Goal: Task Accomplishment & Management: Use online tool/utility

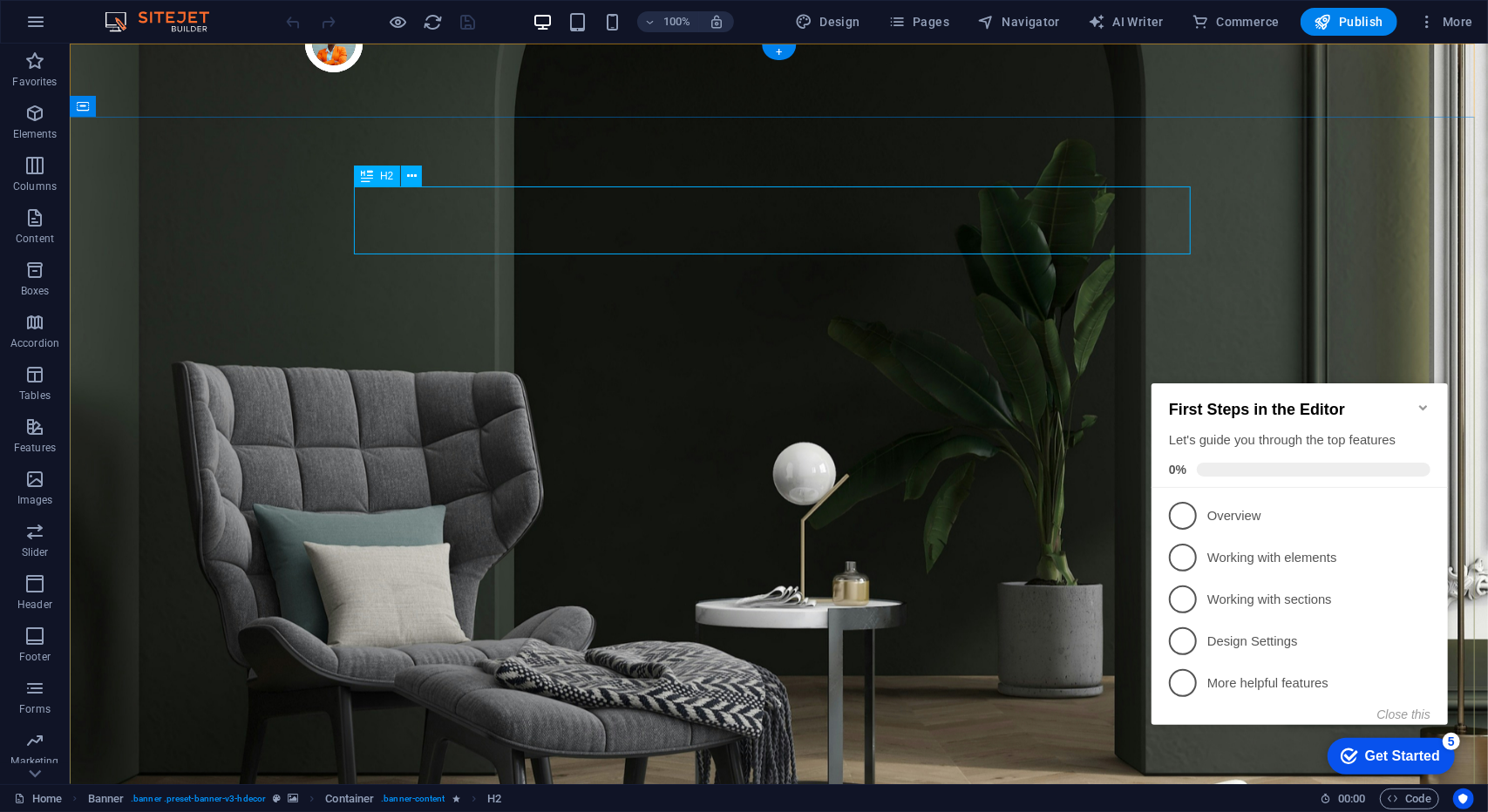
drag, startPoint x: 870, startPoint y: 500, endPoint x: 986, endPoint y: 359, distance: 182.6
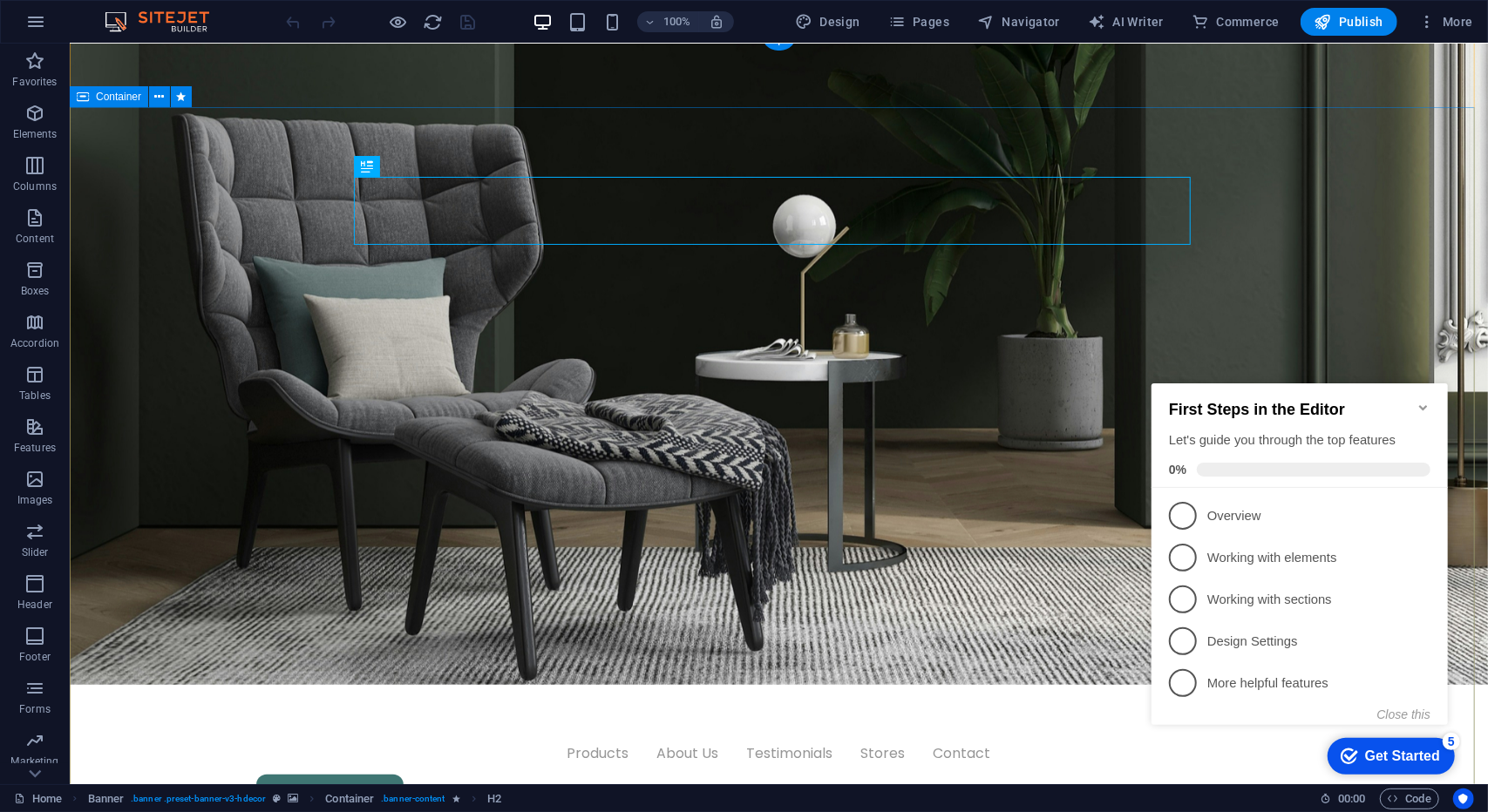
scroll to position [262, 0]
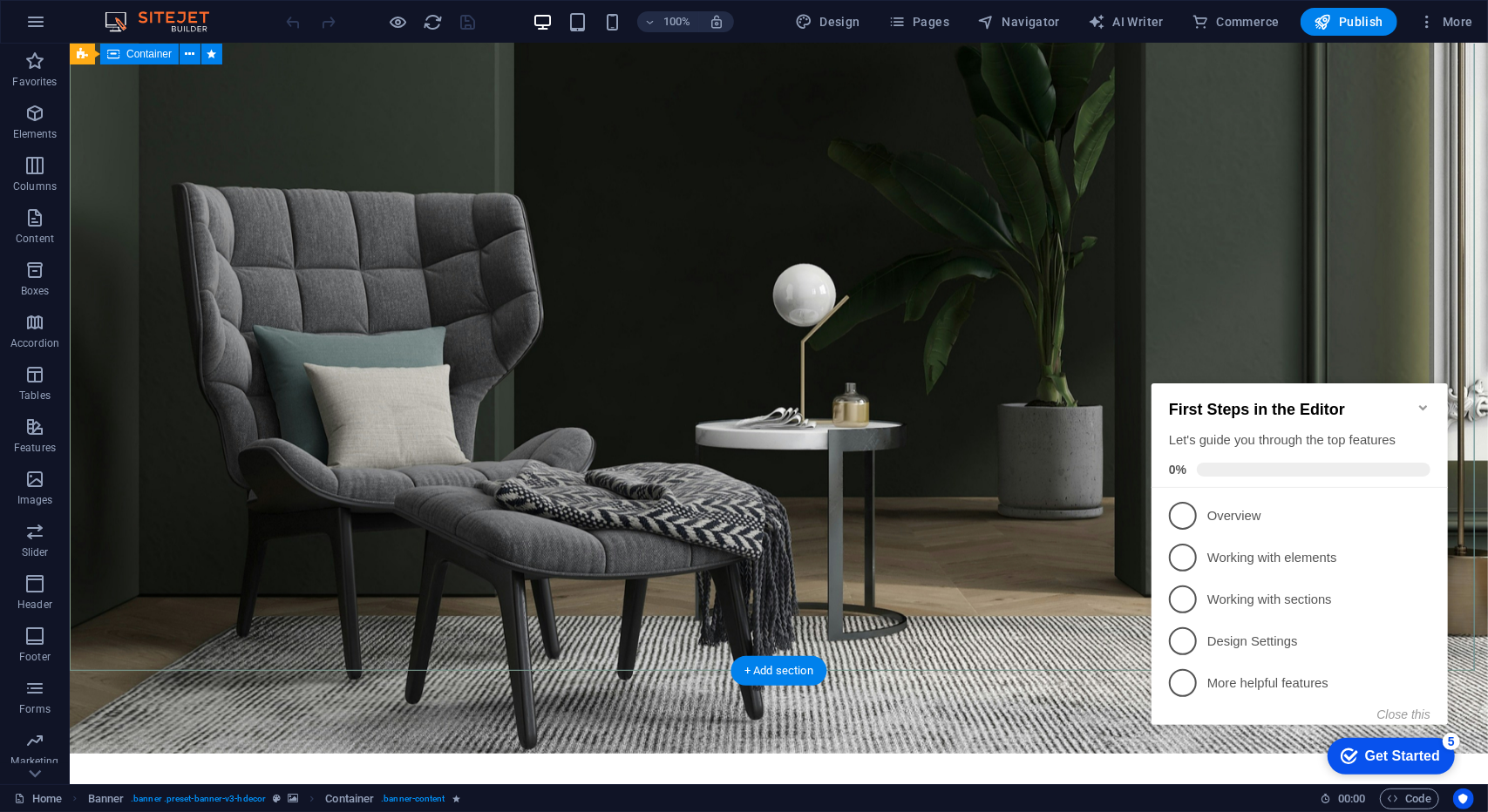
scroll to position [0, 0]
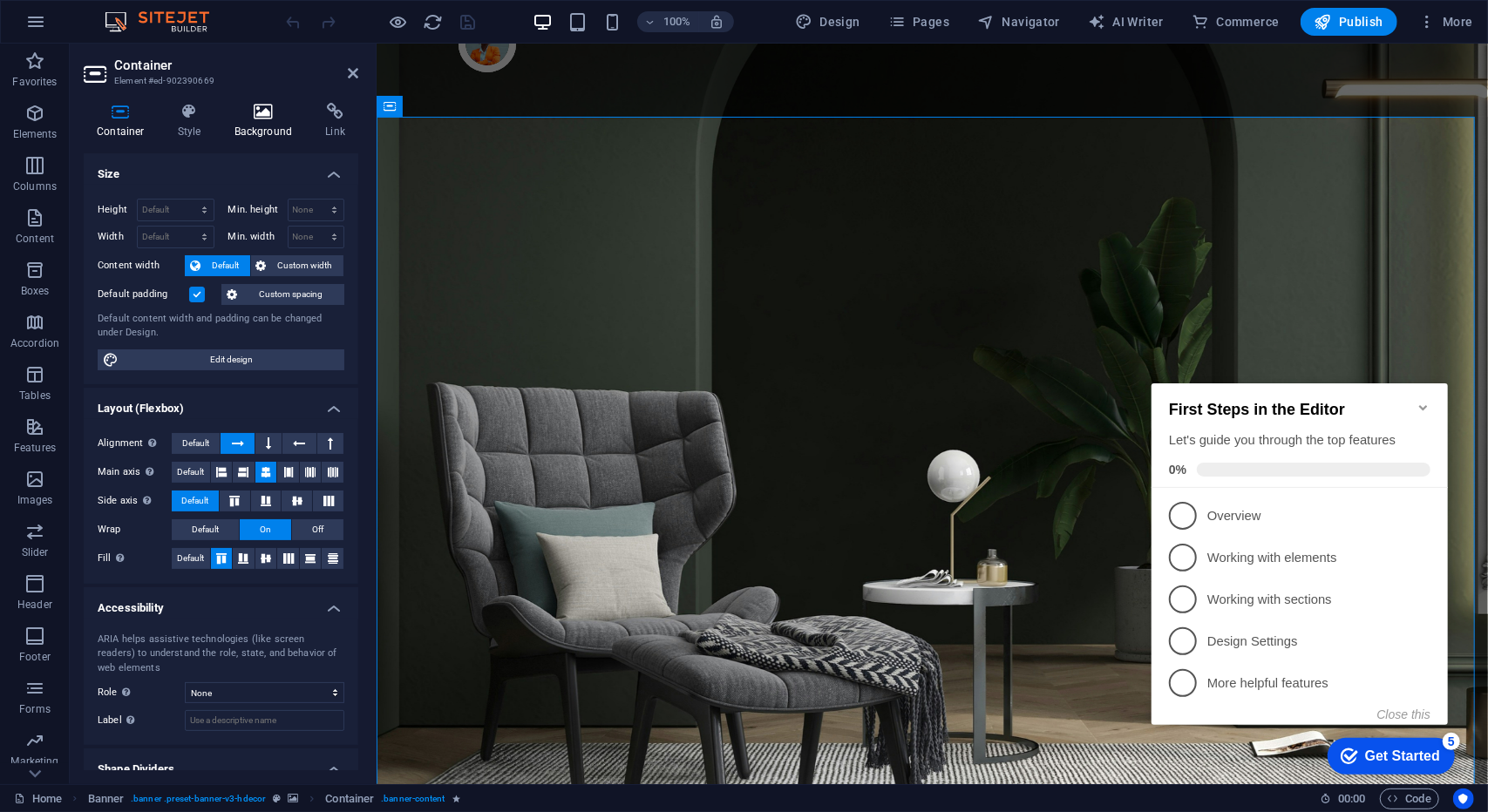
drag, startPoint x: 193, startPoint y: 126, endPoint x: 226, endPoint y: 112, distance: 35.8
click at [192, 126] on h4 "Style" at bounding box center [193, 121] width 57 height 36
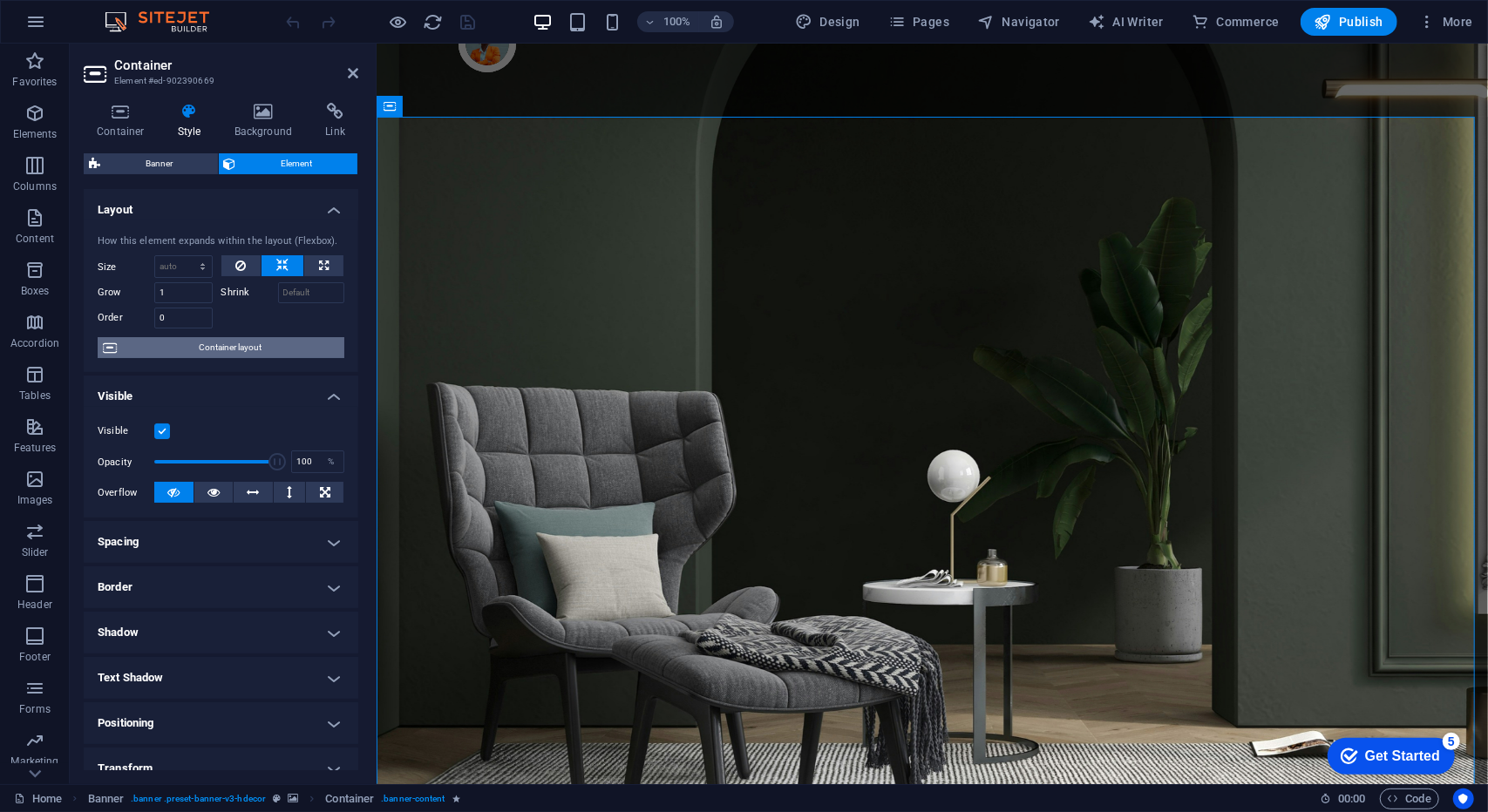
click at [324, 338] on span "Container layout" at bounding box center [231, 348] width 217 height 21
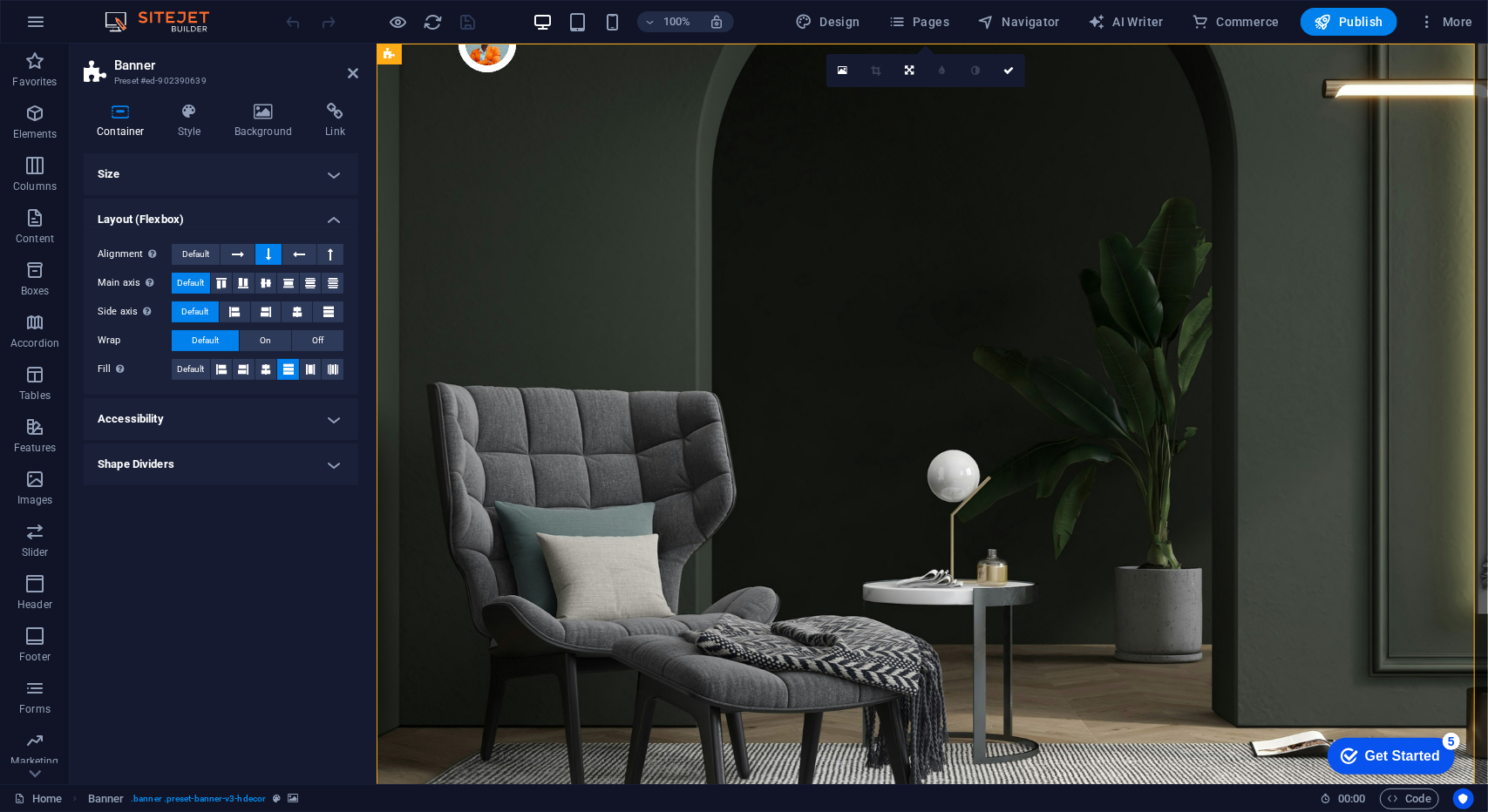
click at [239, 180] on h4 "Size" at bounding box center [221, 174] width 275 height 42
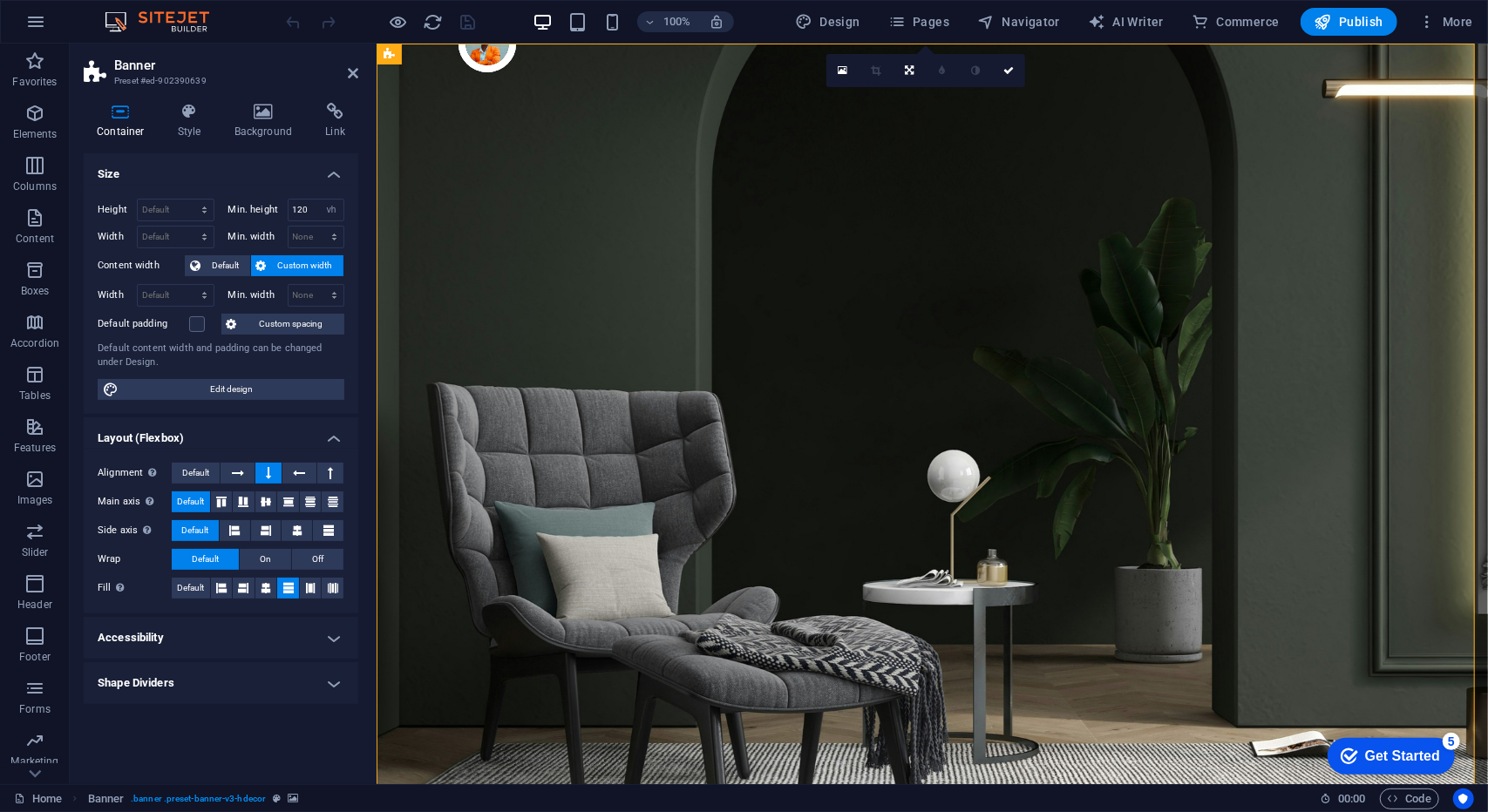
click at [242, 175] on h4 "Size" at bounding box center [221, 169] width 275 height 32
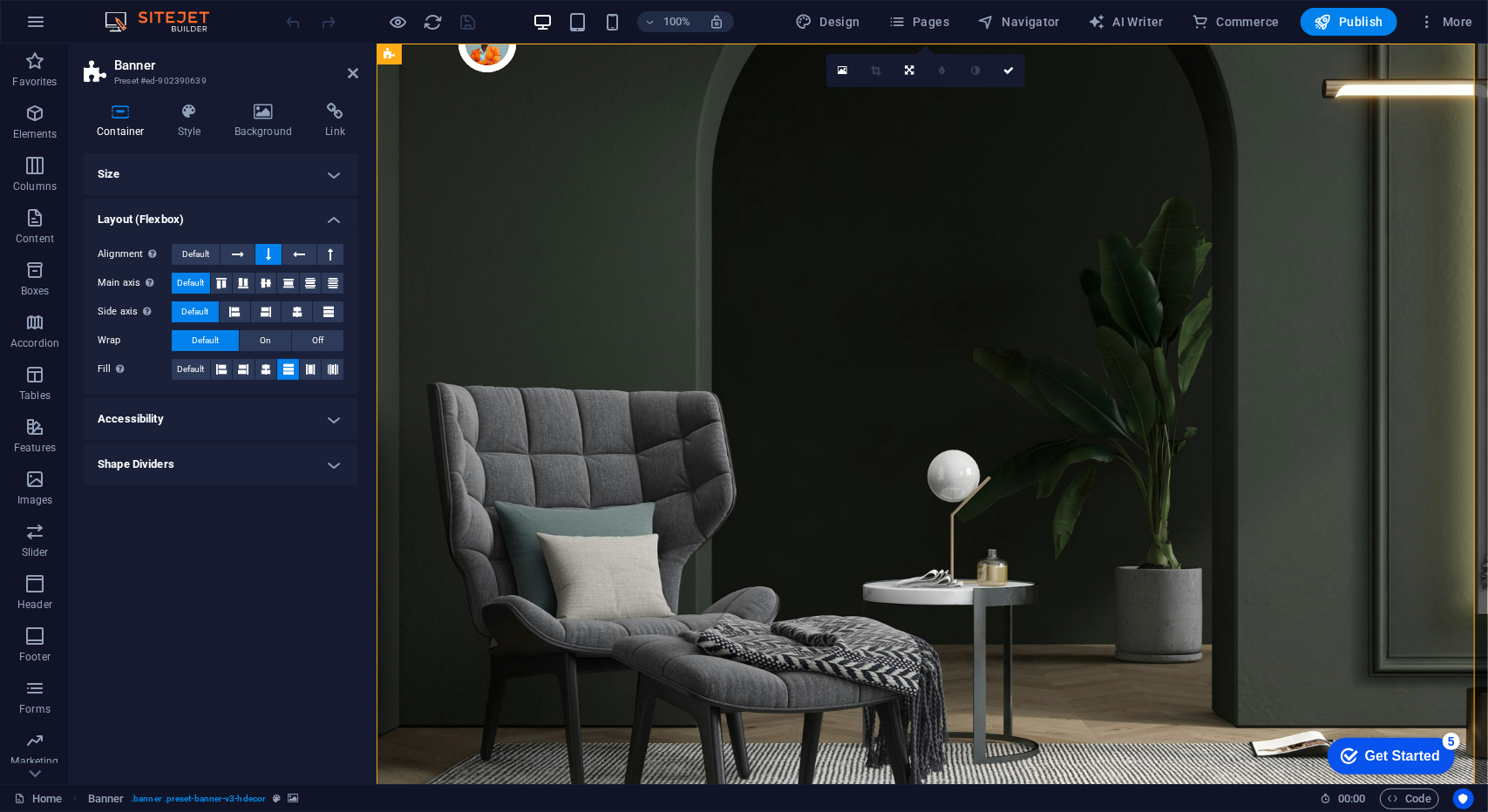
click at [267, 465] on h4 "Shape Dividers" at bounding box center [221, 464] width 275 height 42
click at [287, 463] on h4 "Shape Dividers" at bounding box center [221, 459] width 275 height 32
click at [350, 69] on icon at bounding box center [353, 72] width 10 height 14
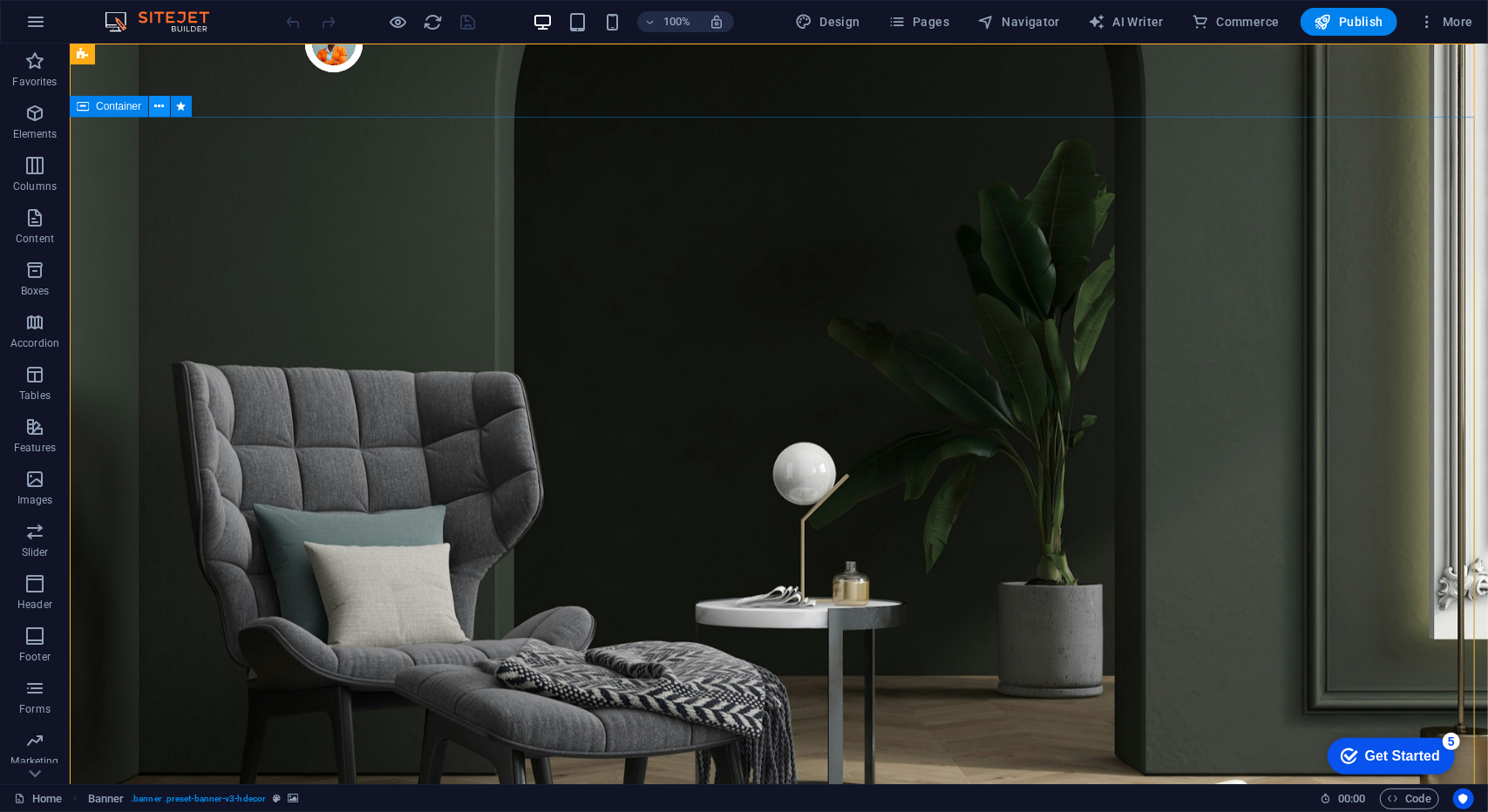
click at [163, 104] on icon at bounding box center [160, 107] width 9 height 19
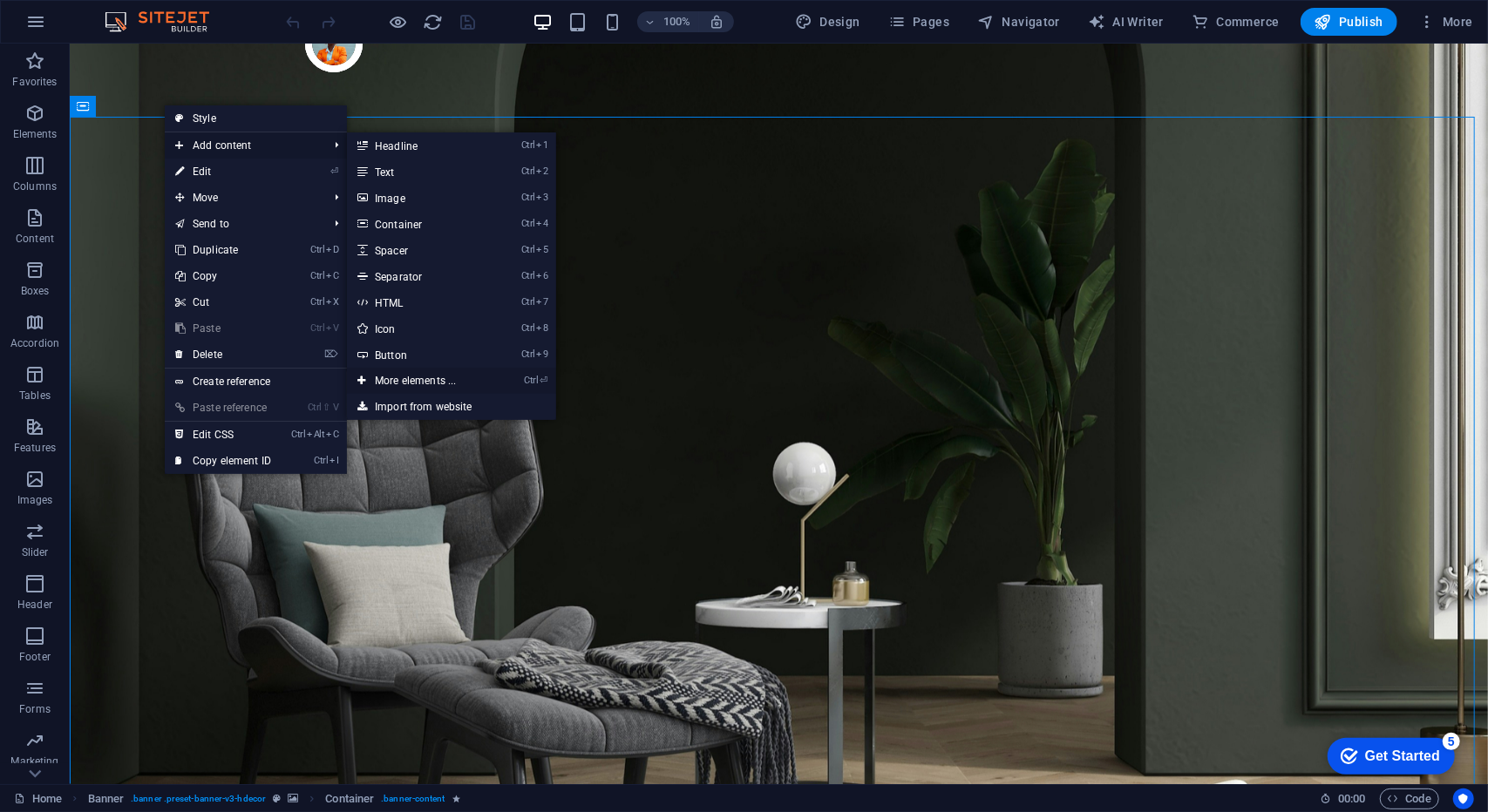
click at [441, 385] on link "Ctrl ⏎ More elements ..." at bounding box center [419, 380] width 144 height 26
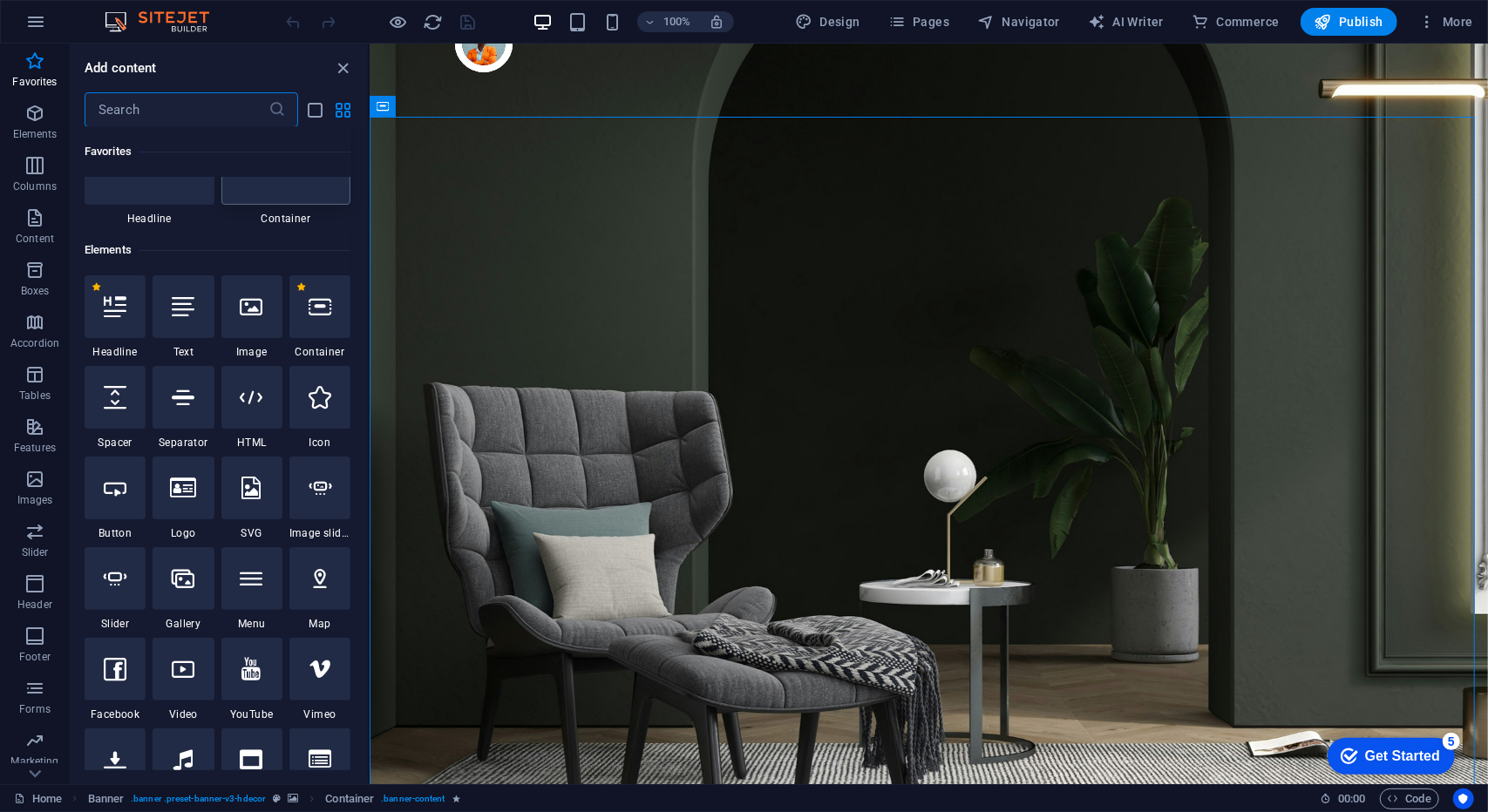
scroll to position [174, 0]
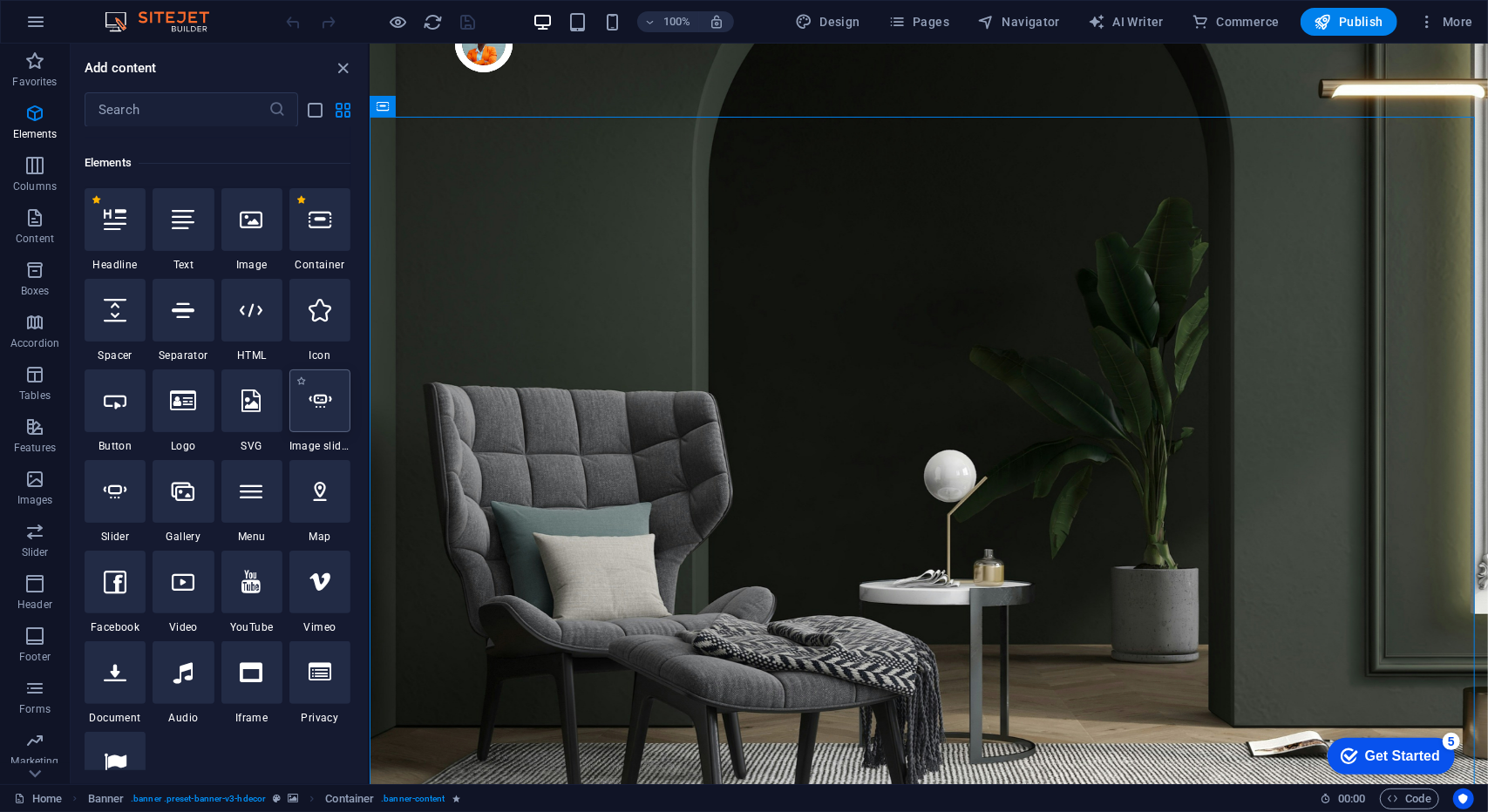
click at [323, 416] on div at bounding box center [320, 401] width 61 height 63
select select "ms"
select select "s"
select select "progressive"
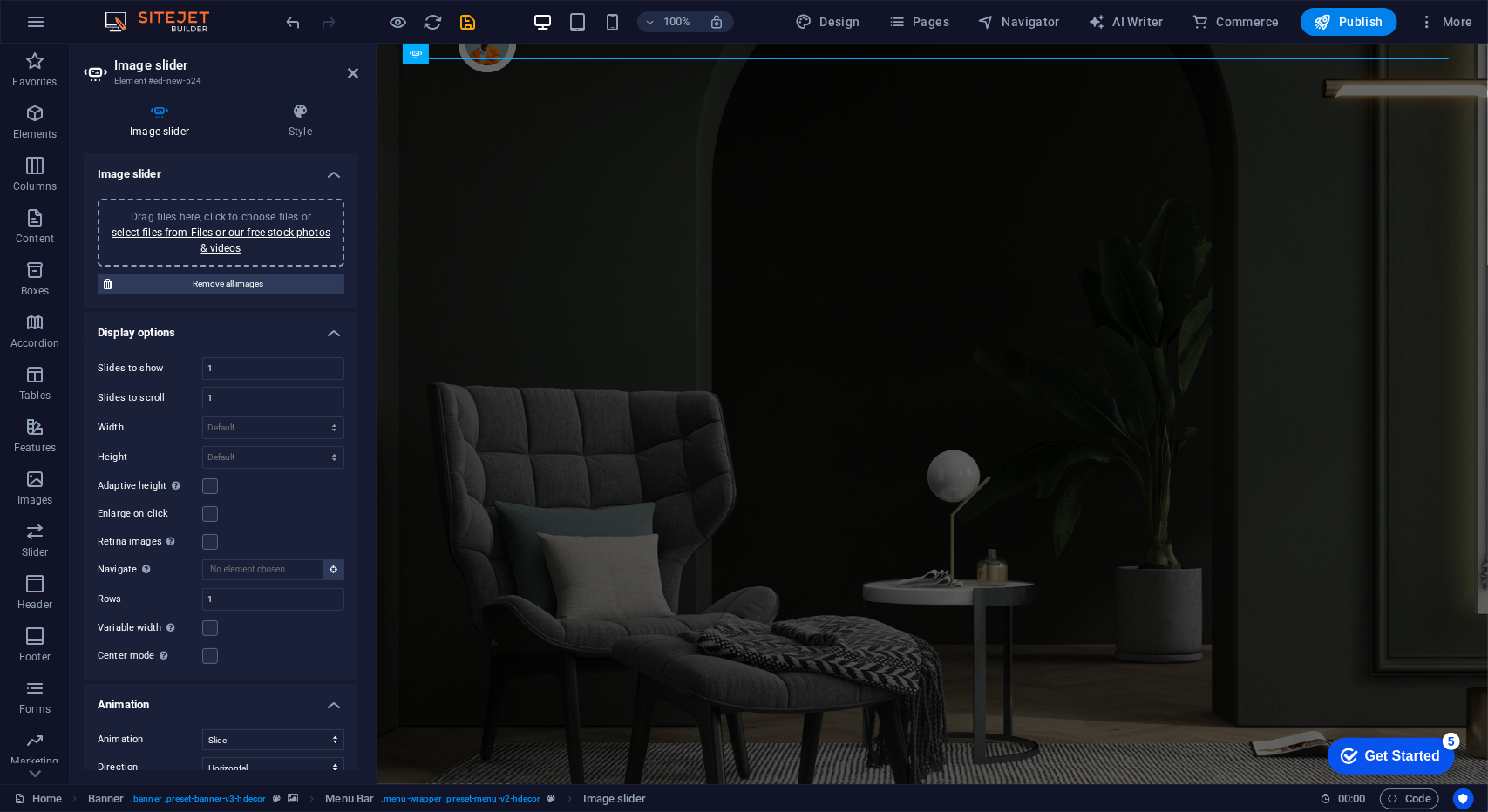
click at [359, 72] on aside "Image slider Element #ed-new-524 Image slider Style Image slider Drag files her…" at bounding box center [223, 414] width 307 height 741
click at [353, 73] on icon at bounding box center [353, 72] width 10 height 14
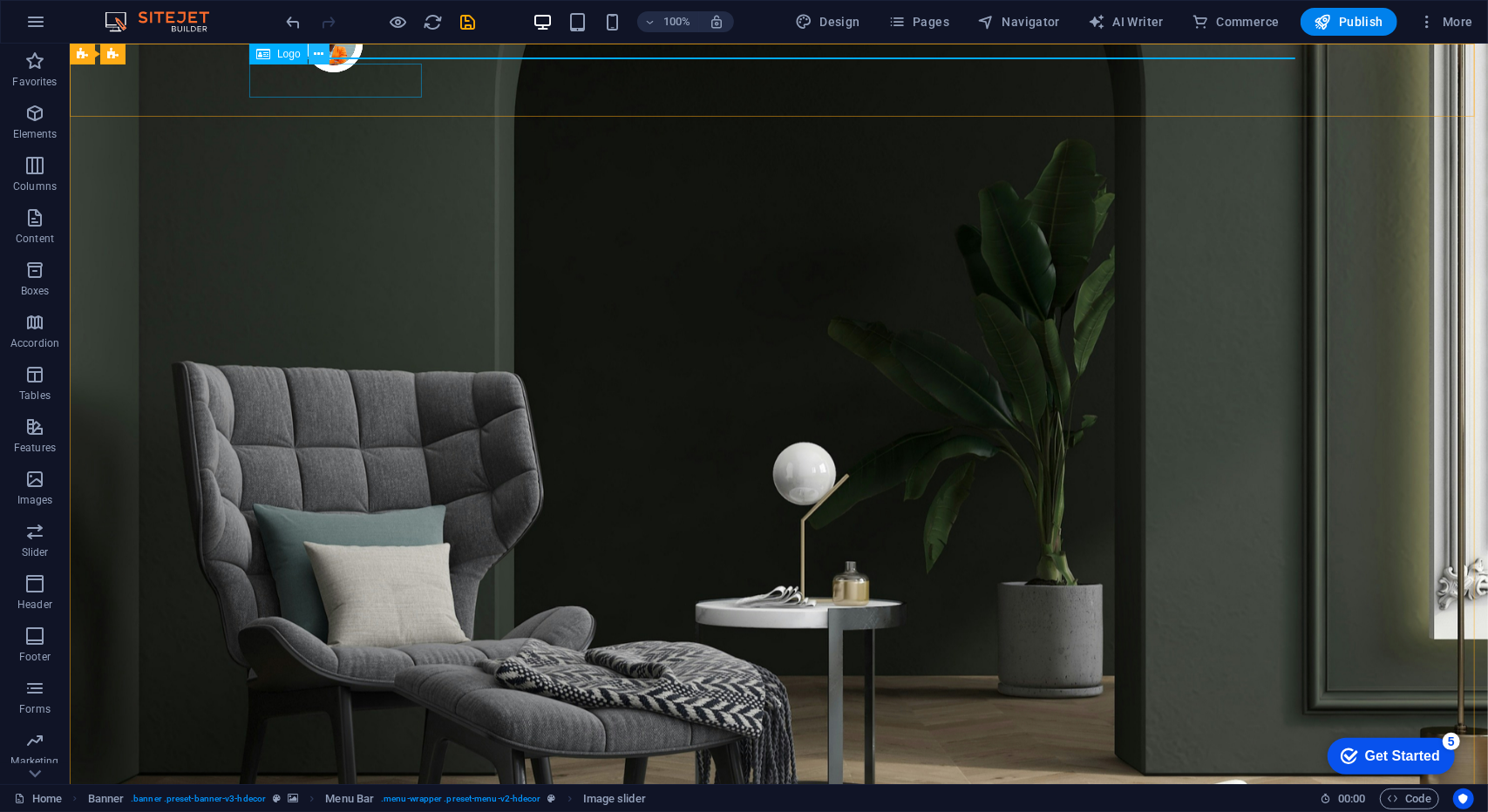
click at [326, 51] on button at bounding box center [319, 54] width 21 height 21
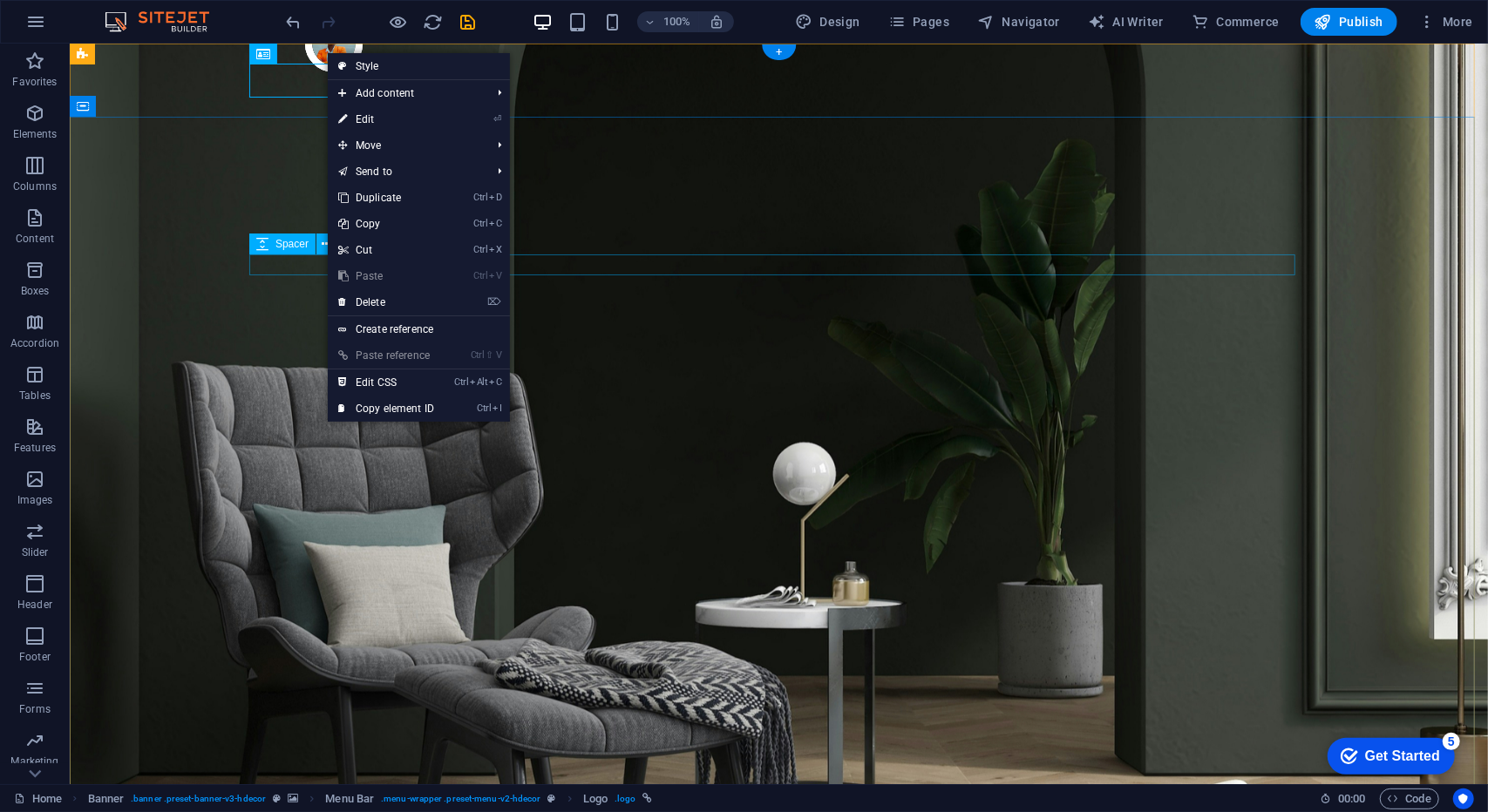
drag, startPoint x: 253, startPoint y: 271, endPoint x: 382, endPoint y: 189, distance: 152.9
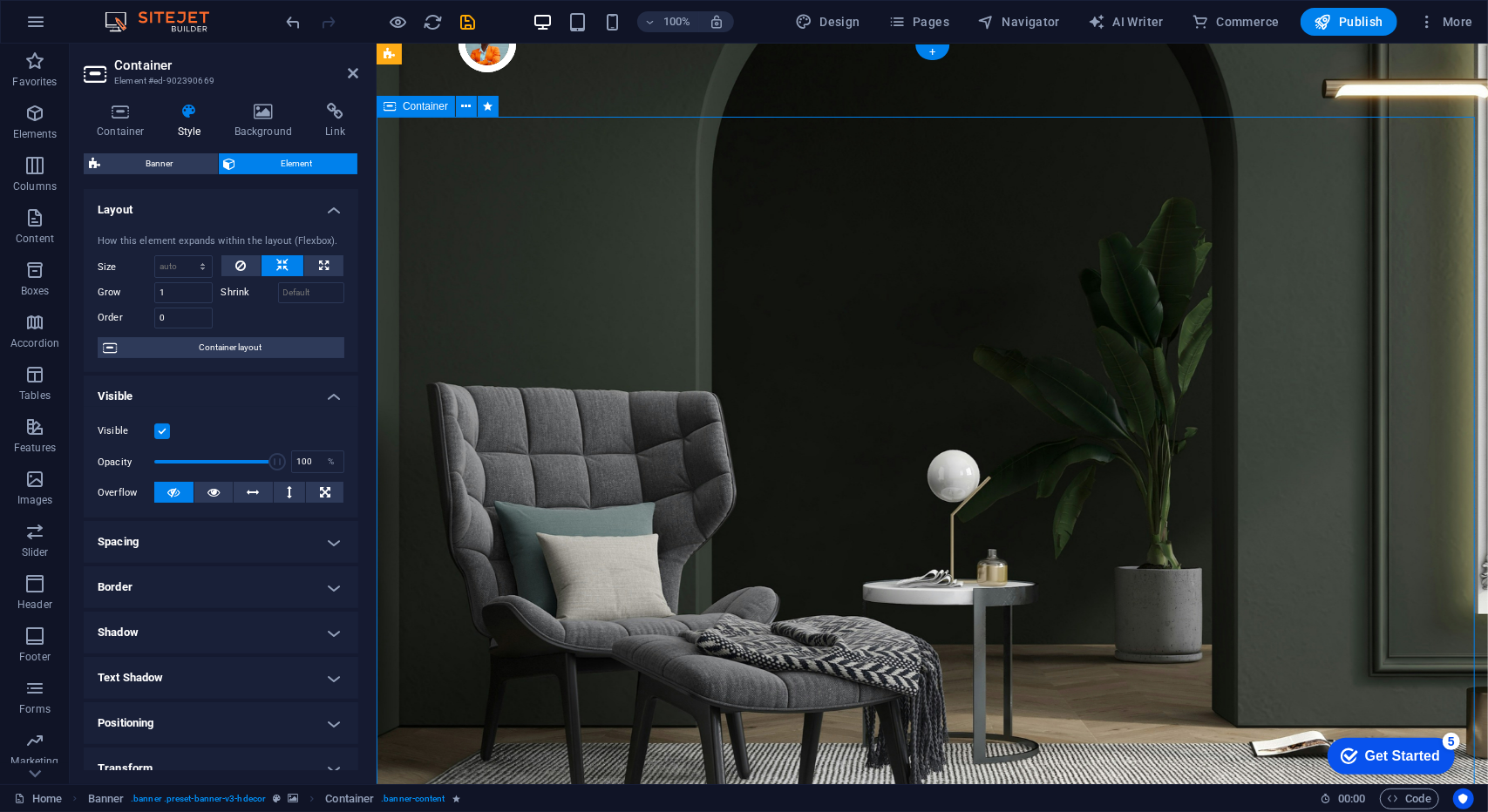
drag, startPoint x: 988, startPoint y: 425, endPoint x: 992, endPoint y: 433, distance: 8.9
